Goal: Task Accomplishment & Management: Use online tool/utility

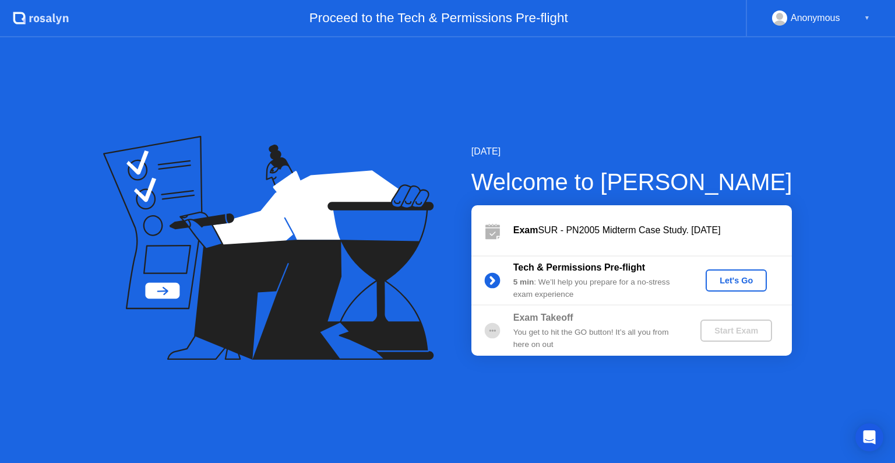
click at [729, 271] on button "Let's Go" at bounding box center [735, 280] width 61 height 22
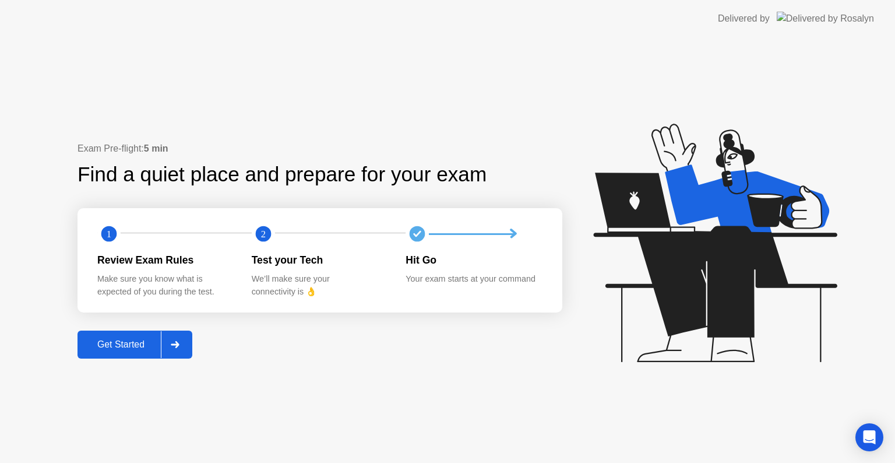
click at [139, 350] on div "Get Started" at bounding box center [121, 344] width 80 height 10
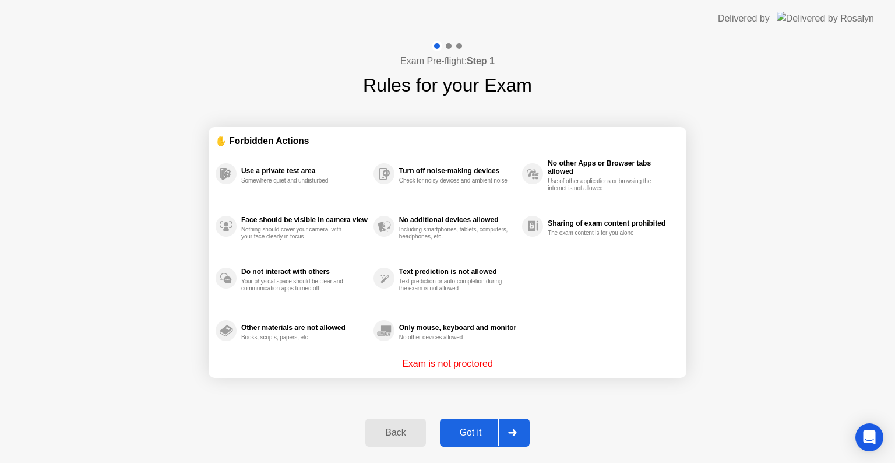
click at [474, 432] on div "Got it" at bounding box center [470, 432] width 55 height 10
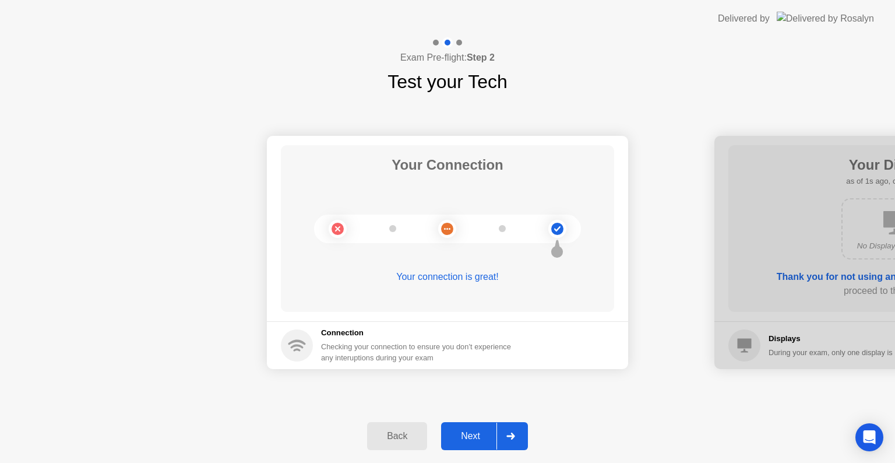
click at [468, 426] on button "Next" at bounding box center [484, 436] width 87 height 28
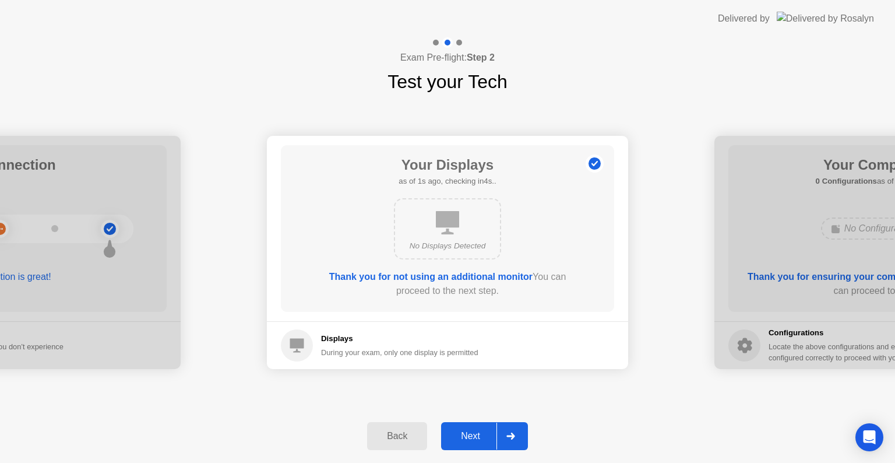
click at [468, 426] on button "Next" at bounding box center [484, 436] width 87 height 28
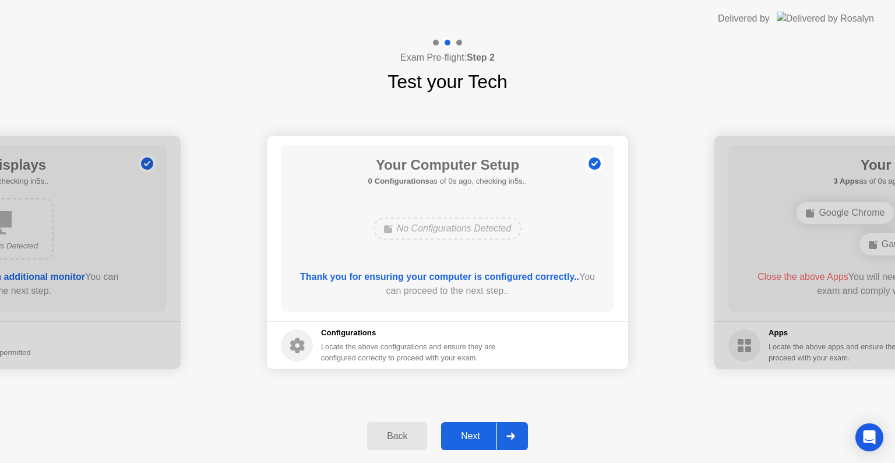
click at [468, 426] on button "Next" at bounding box center [484, 436] width 87 height 28
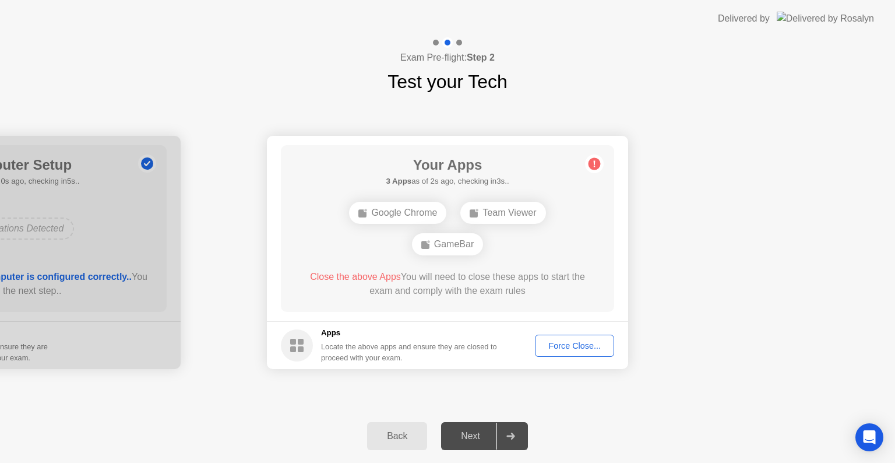
click at [569, 343] on div "Force Close..." at bounding box center [574, 345] width 71 height 9
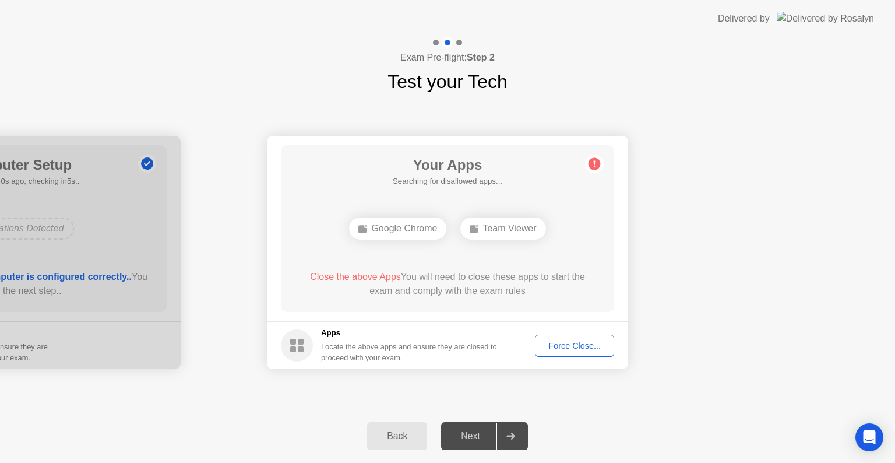
click at [568, 343] on div "Force Close..." at bounding box center [574, 345] width 71 height 9
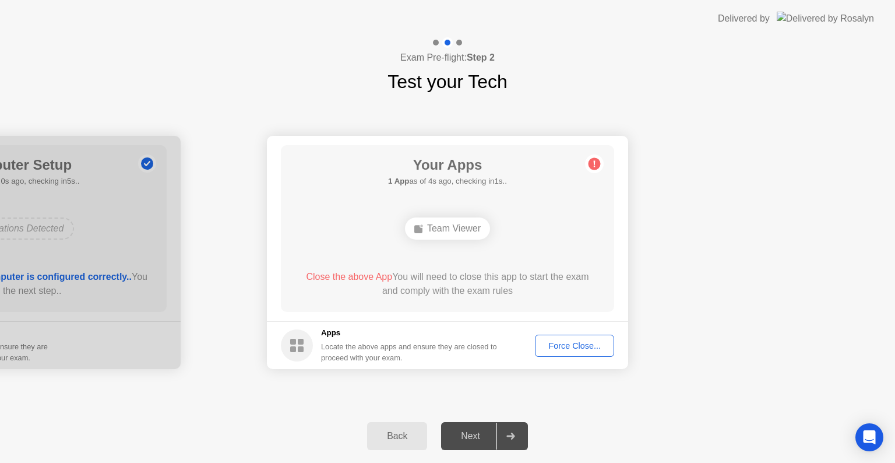
click at [578, 342] on div "Force Close..." at bounding box center [574, 345] width 71 height 9
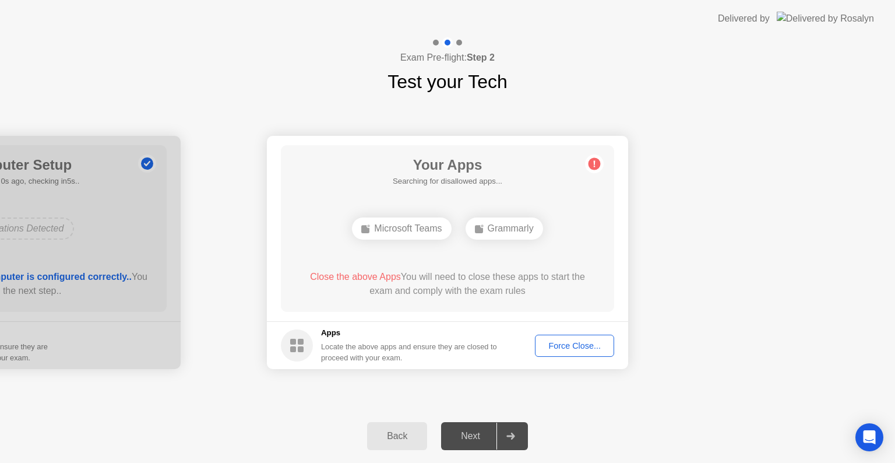
click at [572, 336] on button "Force Close..." at bounding box center [574, 345] width 79 height 22
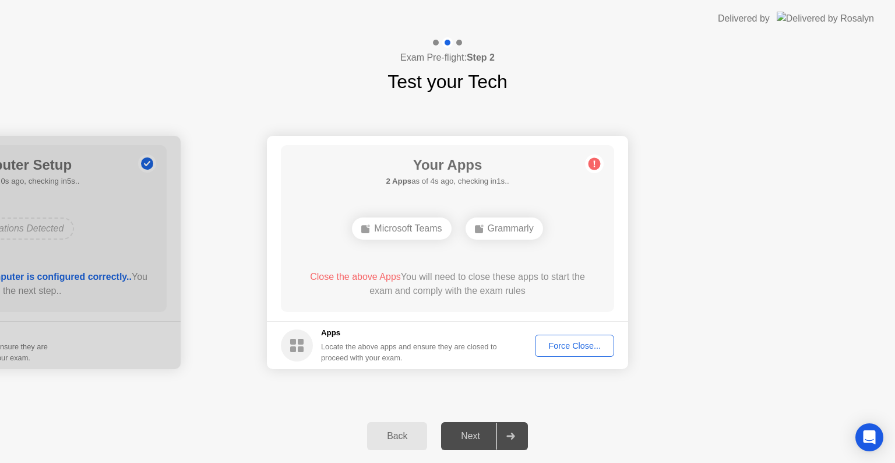
click at [506, 226] on div "Grammarly" at bounding box center [503, 228] width 77 height 22
click at [573, 354] on button "Force Close..." at bounding box center [574, 345] width 79 height 22
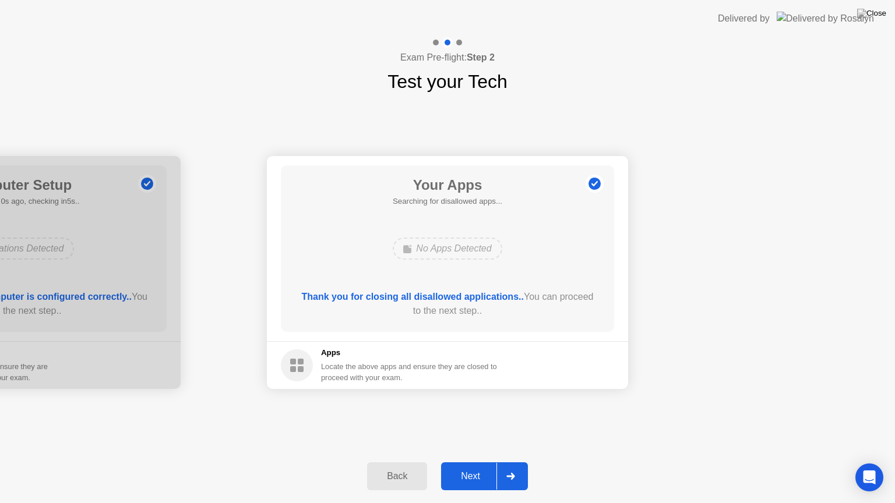
click at [473, 462] on div "Next" at bounding box center [470, 476] width 52 height 10
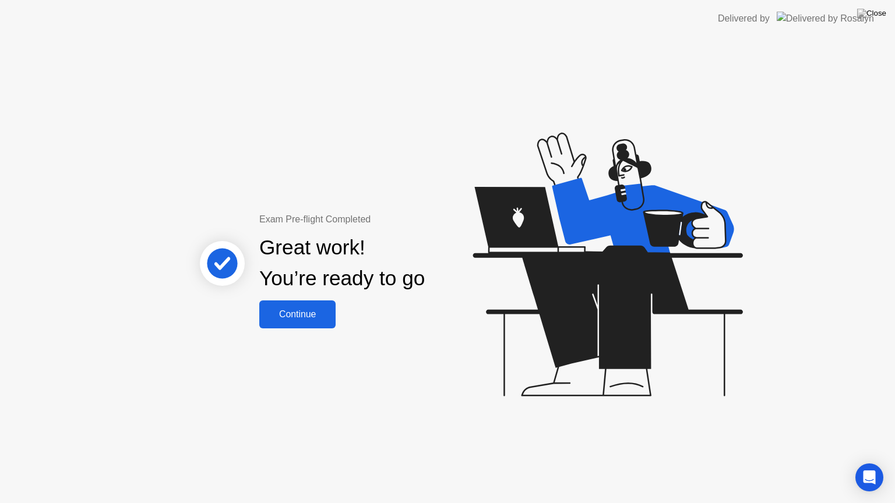
click at [308, 317] on div "Continue" at bounding box center [297, 314] width 69 height 10
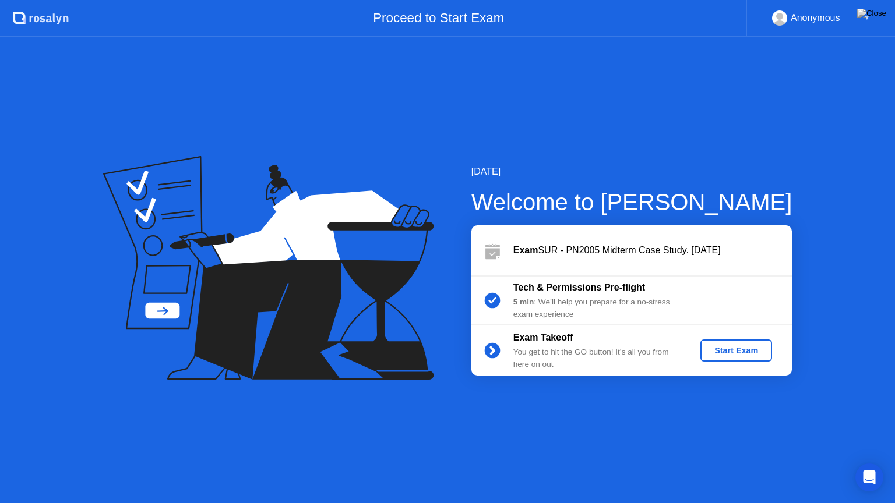
click at [723, 346] on div "Start Exam" at bounding box center [736, 350] width 62 height 9
